Goal: Unclear: Browse casually

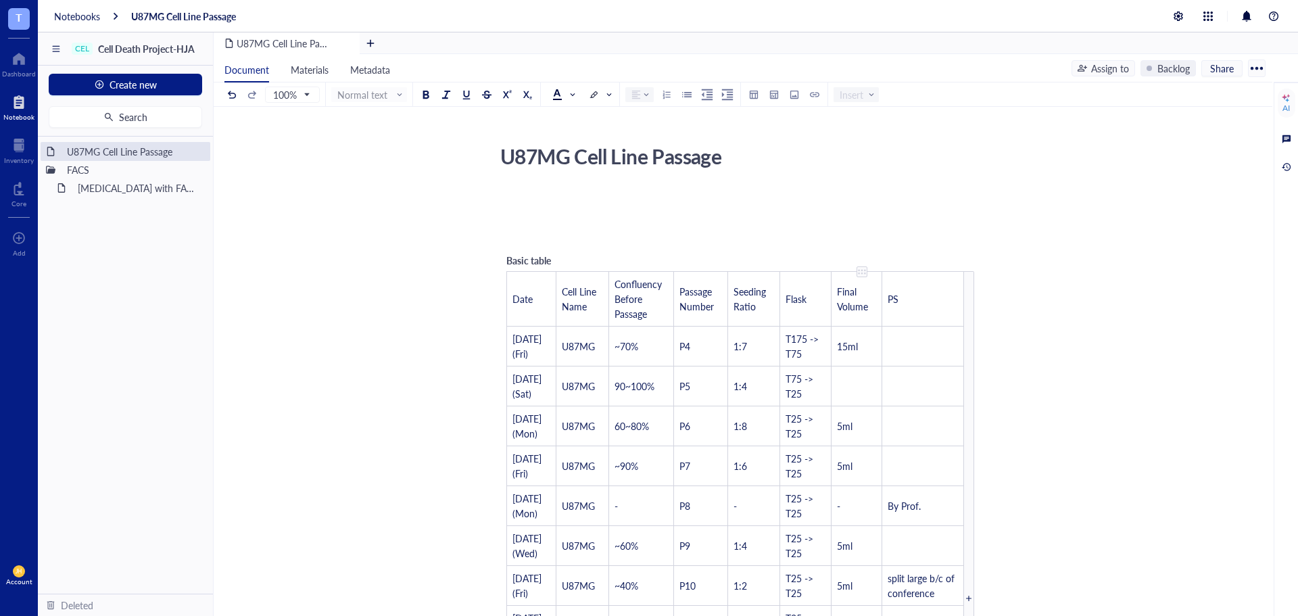
scroll to position [541, 0]
